Goal: Task Accomplishment & Management: Manage account settings

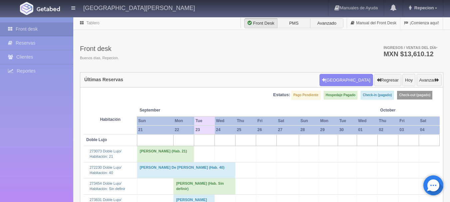
scroll to position [927, 0]
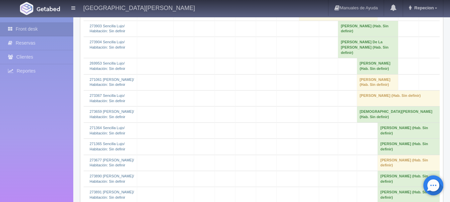
click at [32, 24] on link "Front desk" at bounding box center [36, 29] width 73 height 14
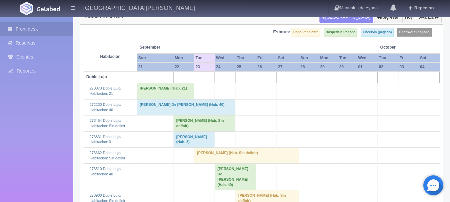
scroll to position [67, 0]
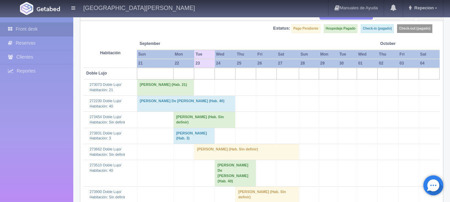
click at [206, 149] on td "[PERSON_NAME] (Hab. Sin definir)" at bounding box center [246, 152] width 105 height 16
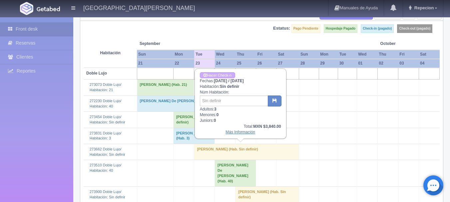
click at [242, 132] on link "Más Información" at bounding box center [241, 132] width 30 height 5
click at [241, 132] on link "Más Información" at bounding box center [241, 132] width 30 height 5
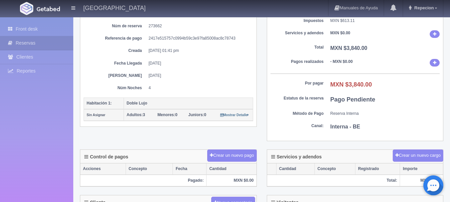
scroll to position [67, 0]
